Goal: Transaction & Acquisition: Purchase product/service

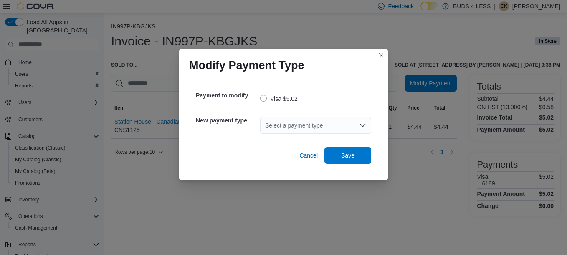
click at [357, 123] on div "Select a payment type" at bounding box center [315, 125] width 111 height 17
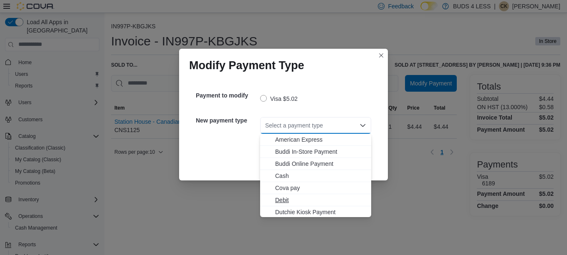
click at [293, 196] on span "Debit" at bounding box center [320, 200] width 91 height 8
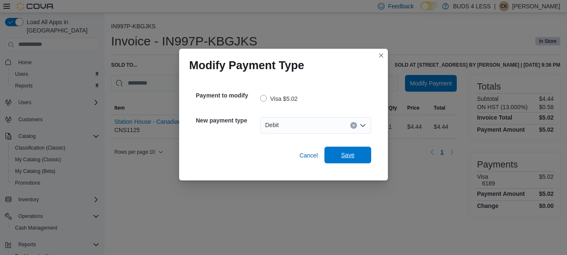
click at [363, 155] on span "Save" at bounding box center [347, 155] width 37 height 17
